Goal: Task Accomplishment & Management: Use online tool/utility

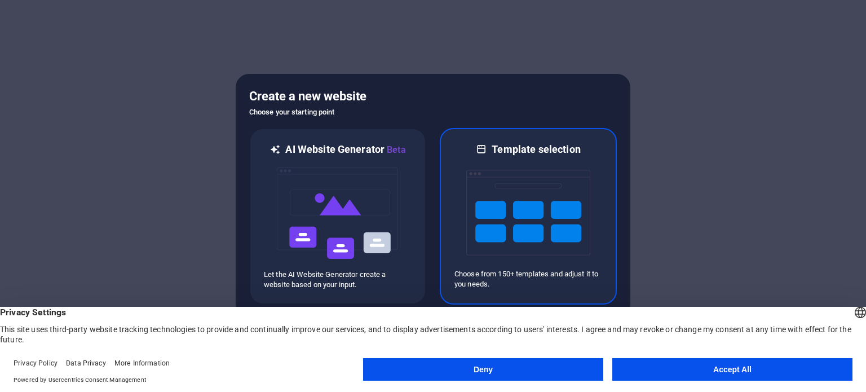
click at [495, 190] on img at bounding box center [528, 212] width 124 height 113
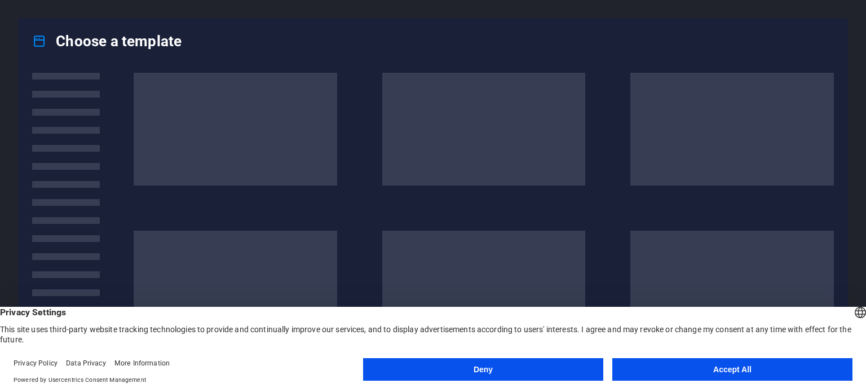
click at [509, 358] on button "Deny" at bounding box center [483, 369] width 240 height 23
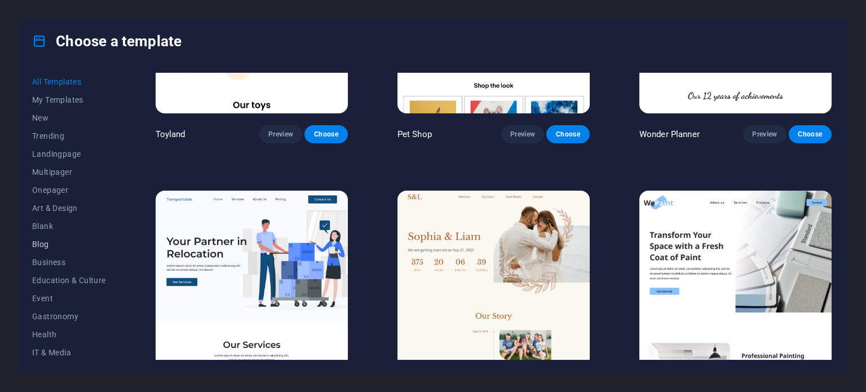
scroll to position [169, 0]
click at [59, 94] on span "Business" at bounding box center [69, 93] width 74 height 9
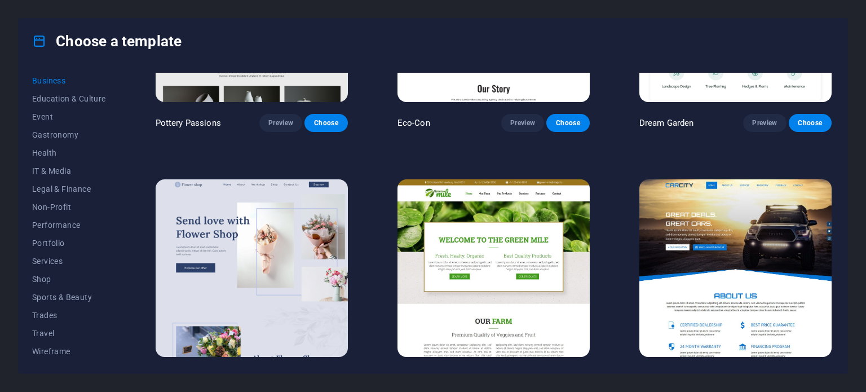
scroll to position [146, 0]
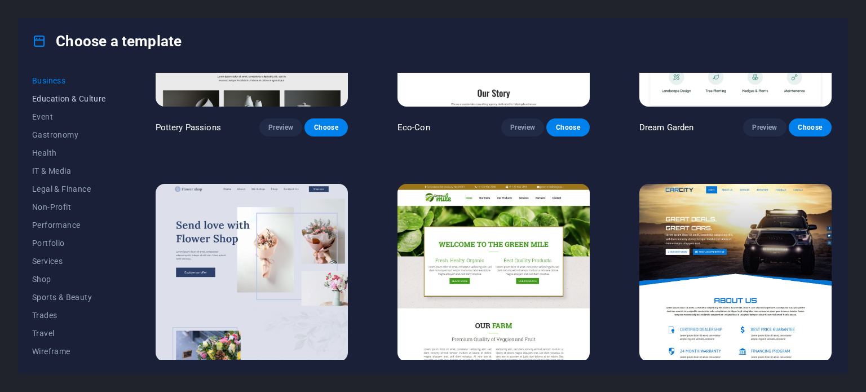
click at [64, 94] on span "Education & Culture" at bounding box center [69, 98] width 74 height 9
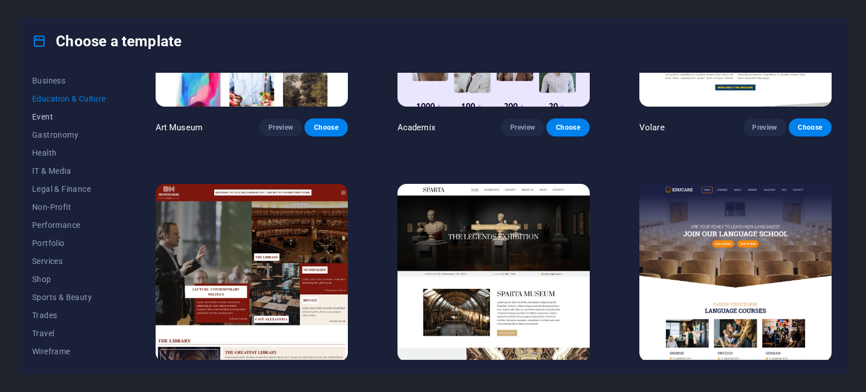
click at [49, 116] on span "Event" at bounding box center [69, 116] width 74 height 9
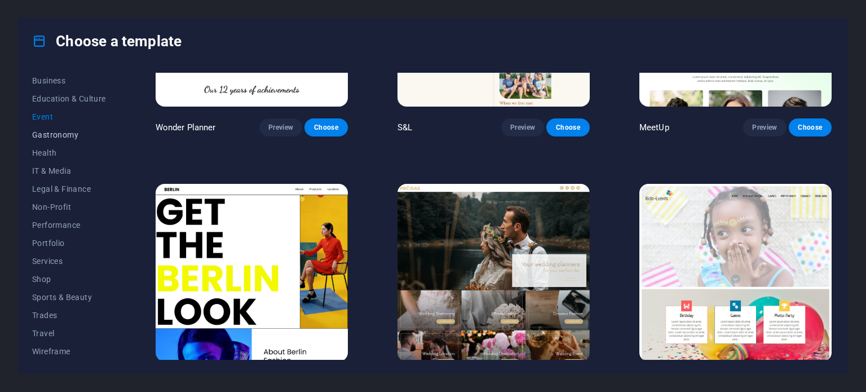
click at [50, 138] on span "Gastronomy" at bounding box center [69, 134] width 74 height 9
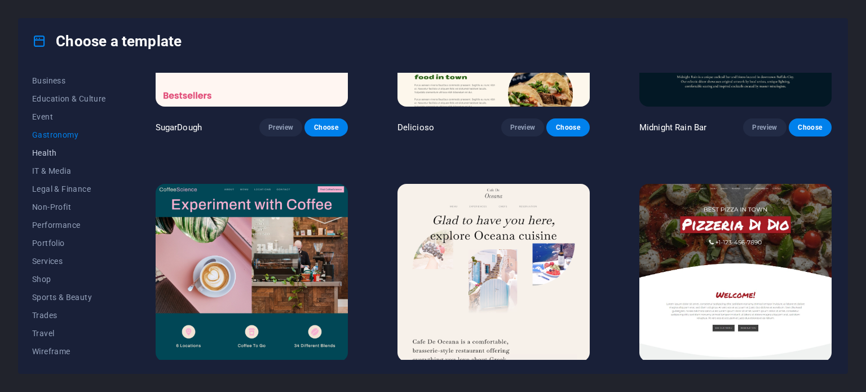
click at [48, 155] on span "Health" at bounding box center [69, 152] width 74 height 9
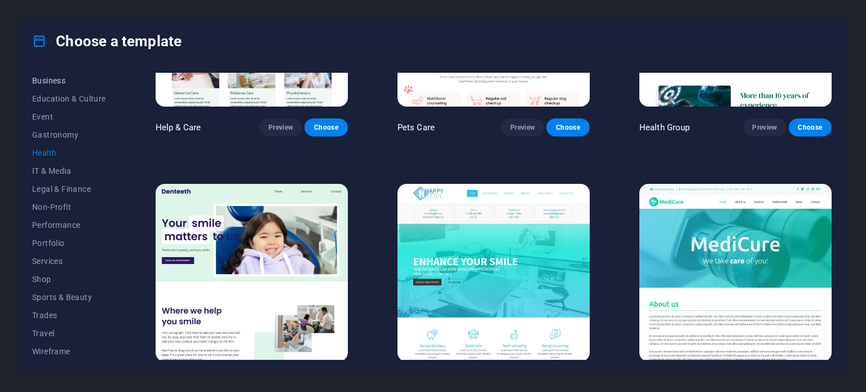
click at [45, 80] on span "Business" at bounding box center [69, 80] width 74 height 9
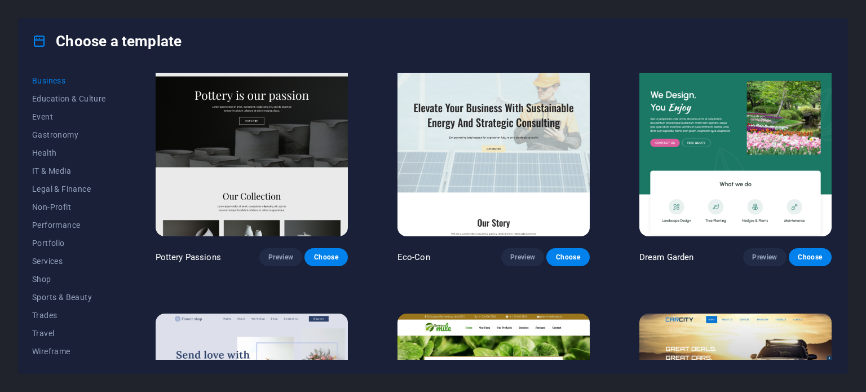
scroll to position [0, 0]
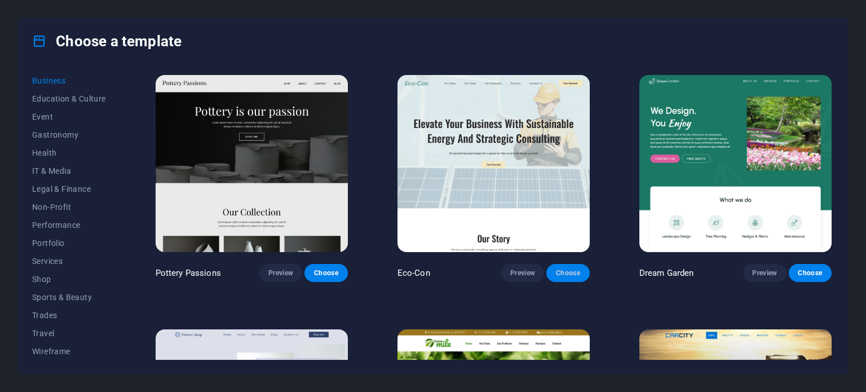
click at [571, 270] on span "Choose" at bounding box center [568, 272] width 25 height 9
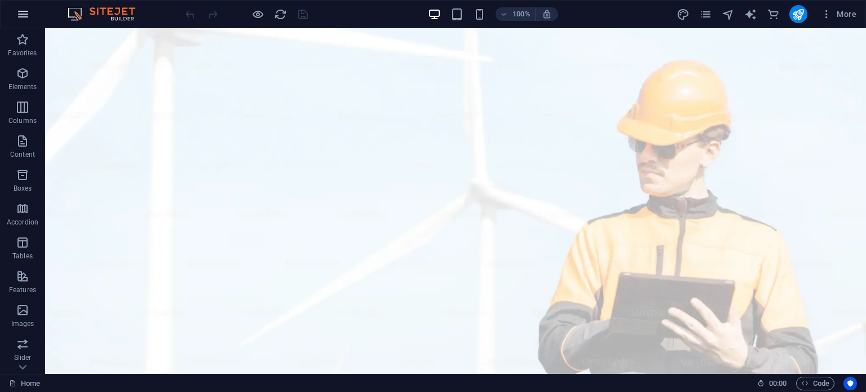
click at [23, 12] on icon "button" at bounding box center [23, 14] width 14 height 14
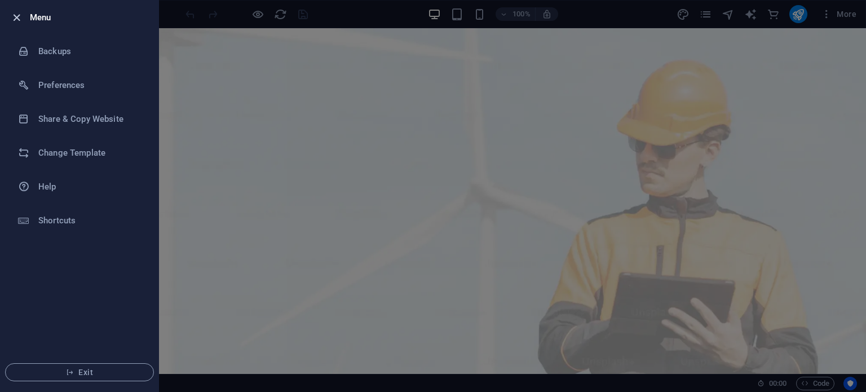
click at [20, 14] on icon "button" at bounding box center [16, 17] width 13 height 13
